Goal: Information Seeking & Learning: Learn about a topic

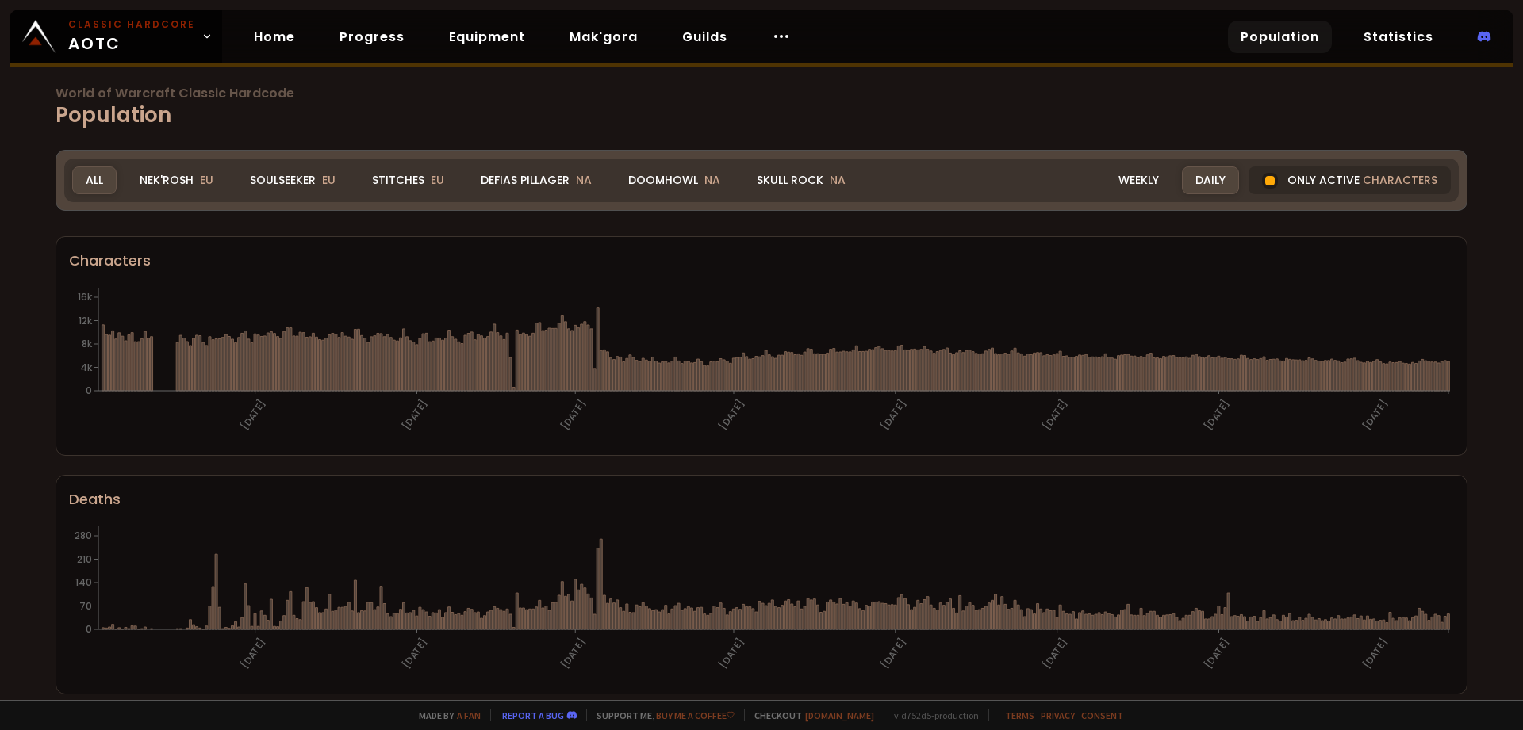
click at [1271, 47] on link "Population" at bounding box center [1280, 37] width 104 height 33
click at [1407, 42] on link "Statistics" at bounding box center [1398, 37] width 95 height 33
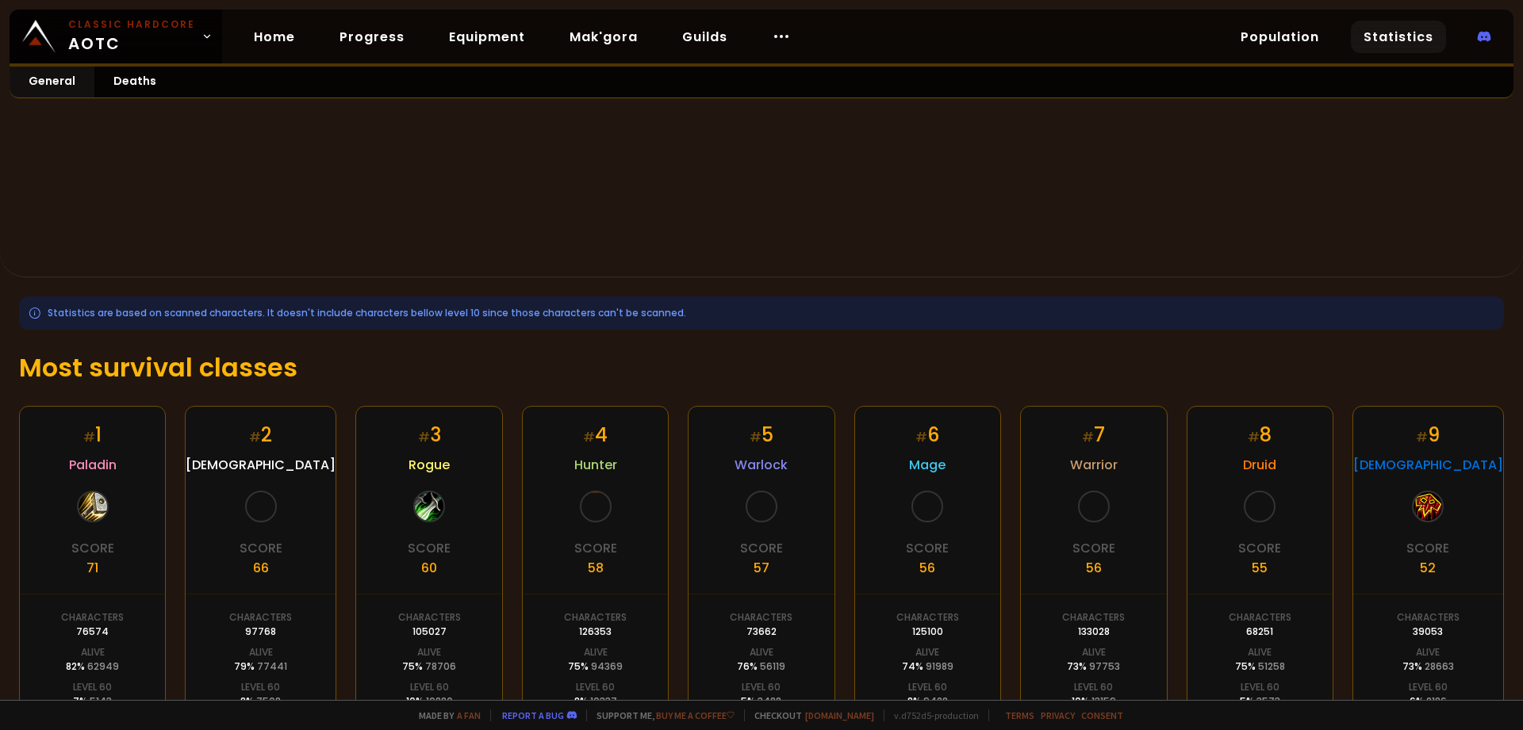
scroll to position [243, 0]
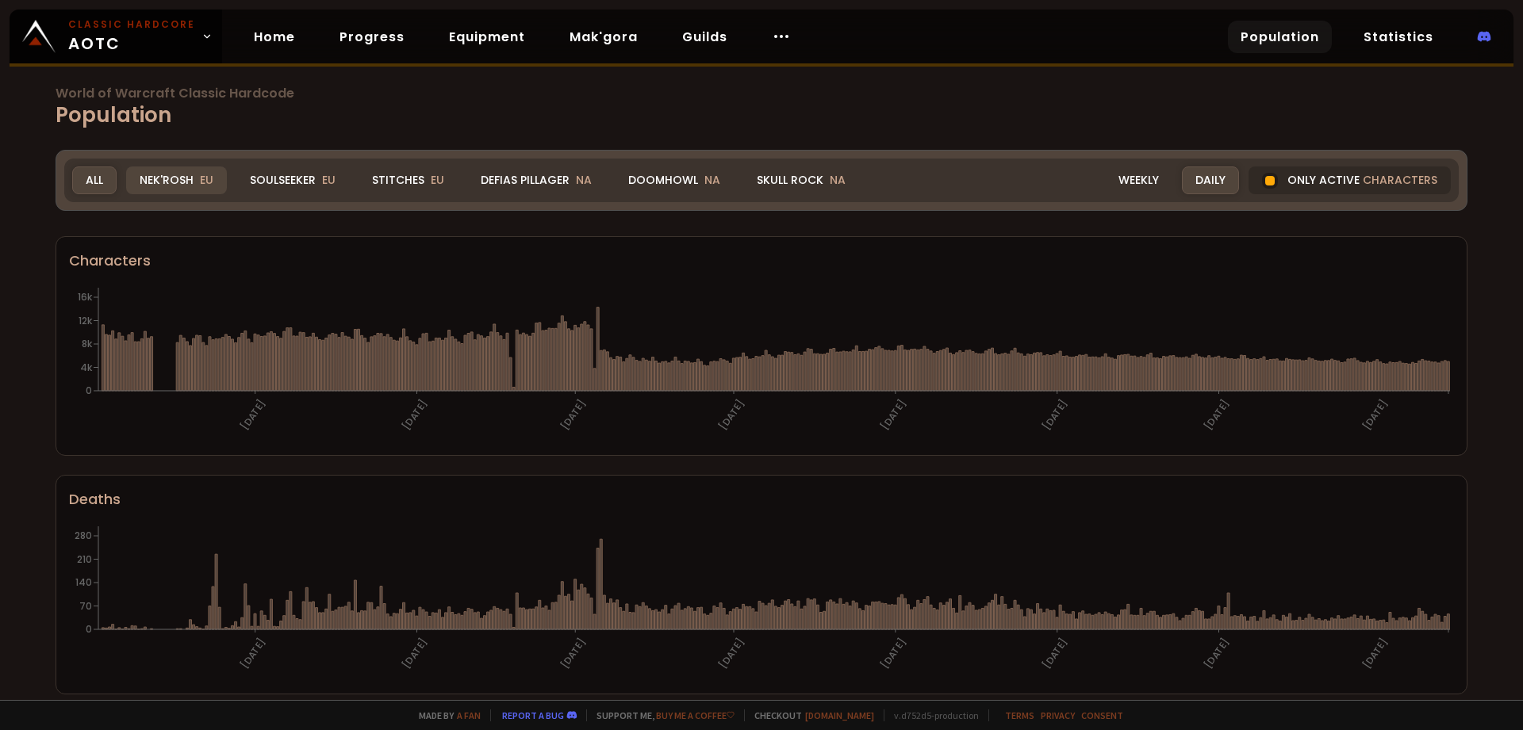
click at [191, 182] on div "Nek'Rosh EU" at bounding box center [176, 181] width 101 height 28
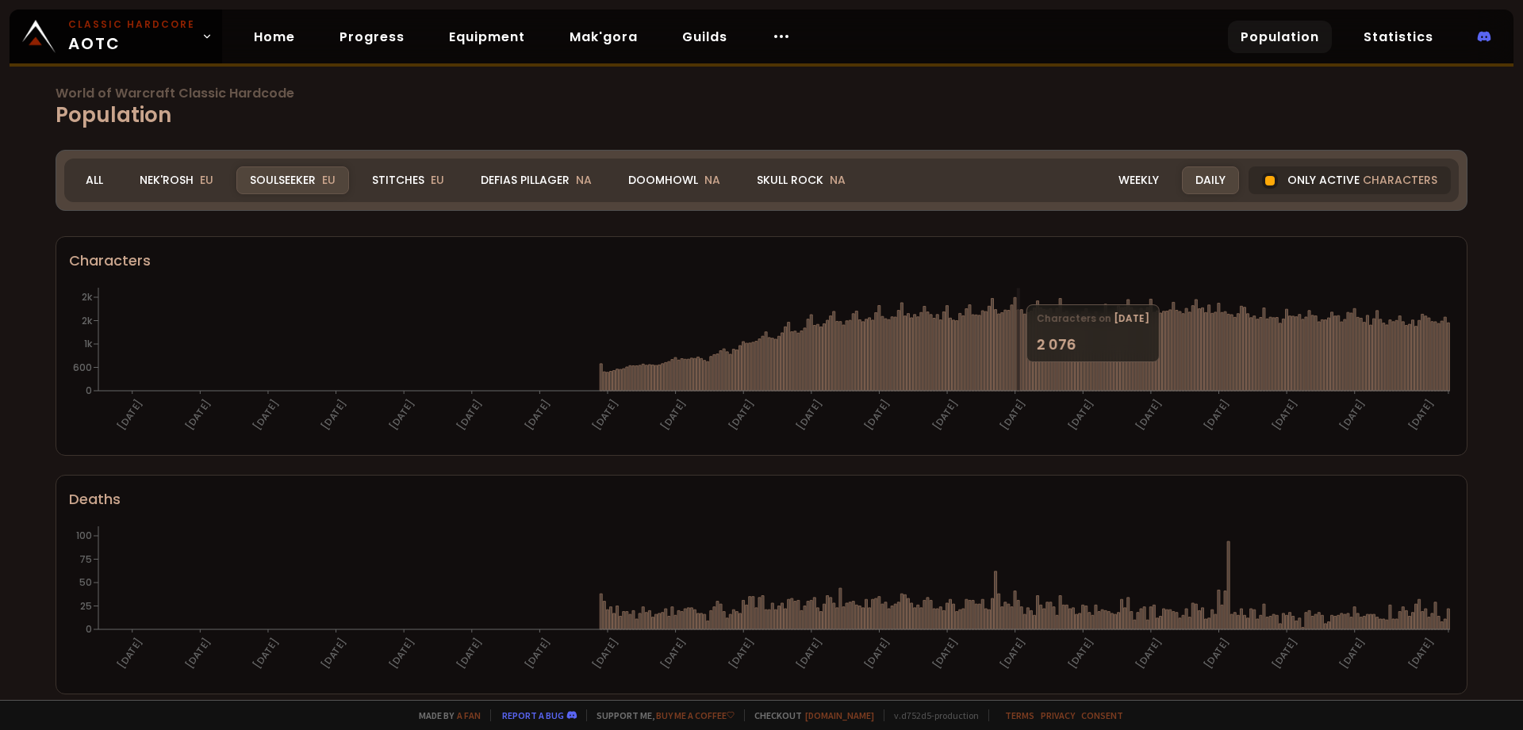
click at [1017, 372] on icon at bounding box center [1018, 350] width 2 height 81
